Goal: Browse casually

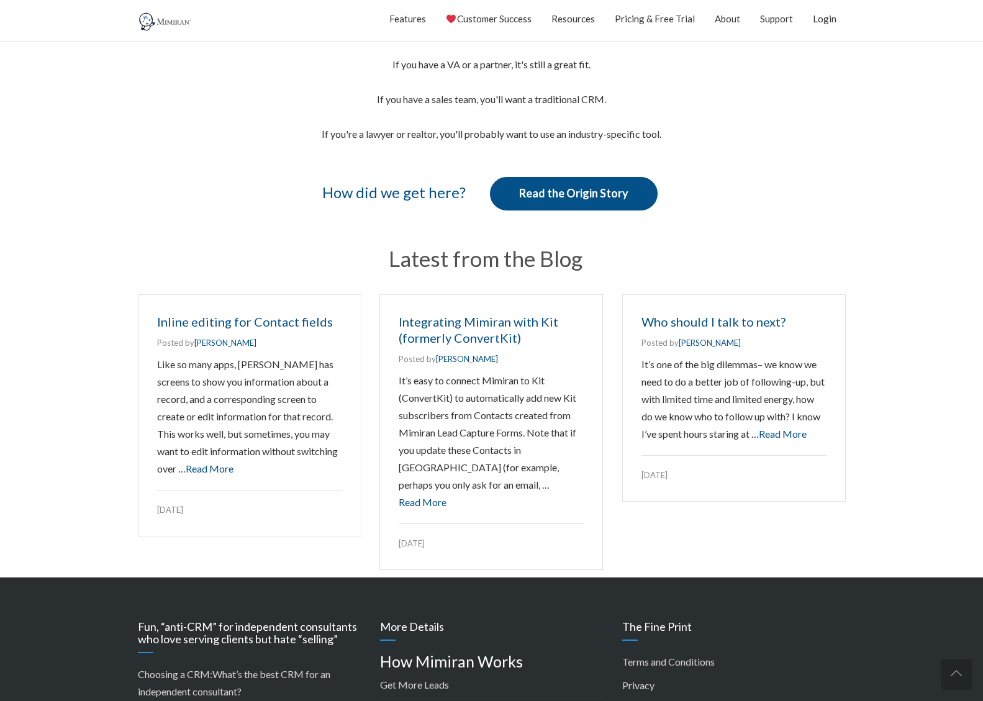
scroll to position [1751, 0]
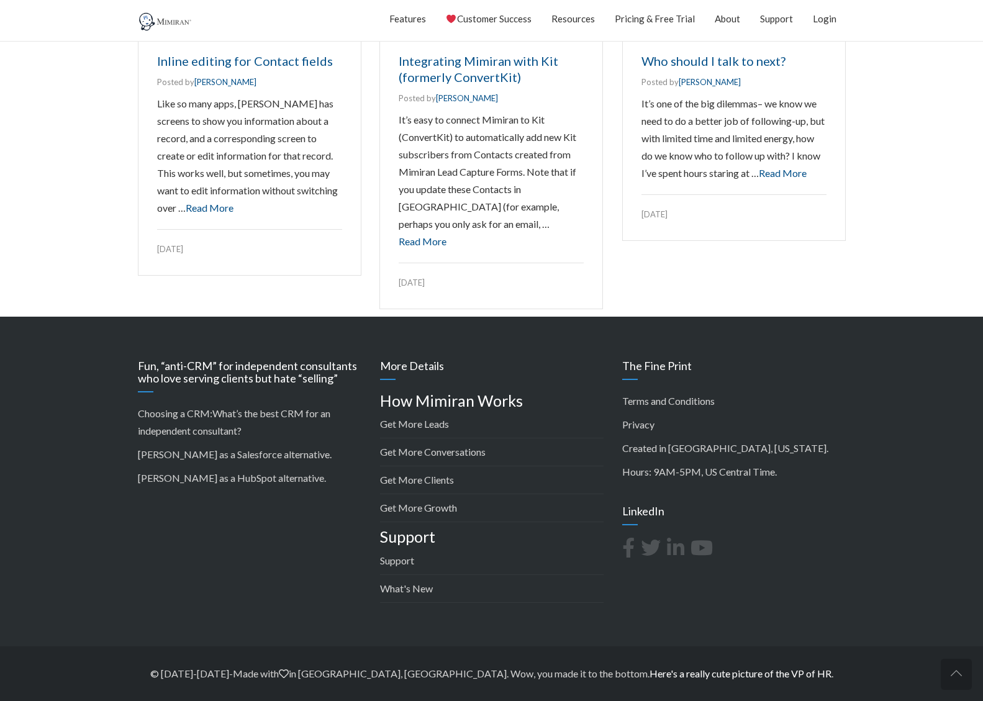
click at [723, 673] on link "Here's a really cute picture of the VP of HR" at bounding box center [741, 674] width 182 height 12
